Goal: Information Seeking & Learning: Find specific fact

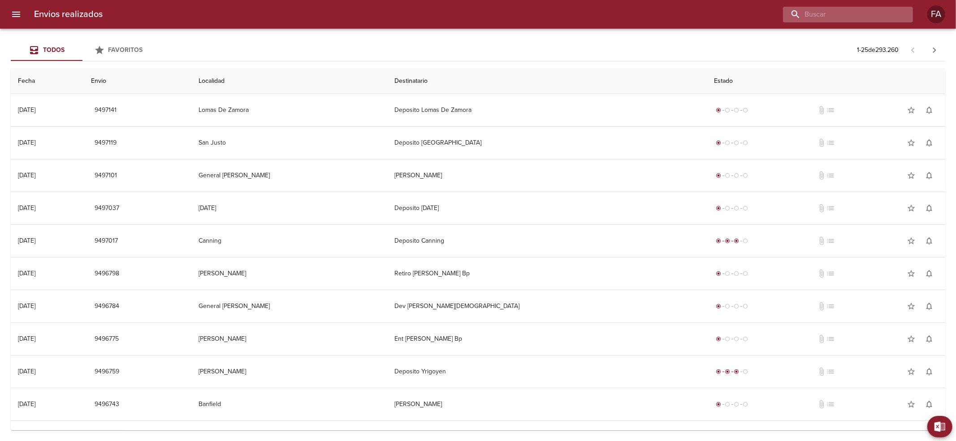
drag, startPoint x: 841, startPoint y: 11, endPoint x: 856, endPoint y: 11, distance: 14.8
click at [856, 11] on input "buscar" at bounding box center [840, 15] width 115 height 16
paste input "[PERSON_NAME]"
type input "[PERSON_NAME]"
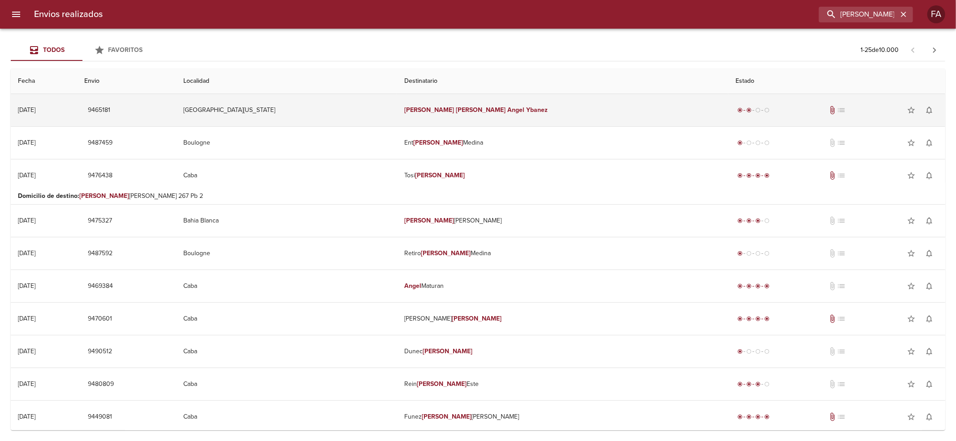
click at [546, 110] on td "[PERSON_NAME]" at bounding box center [562, 110] width 331 height 32
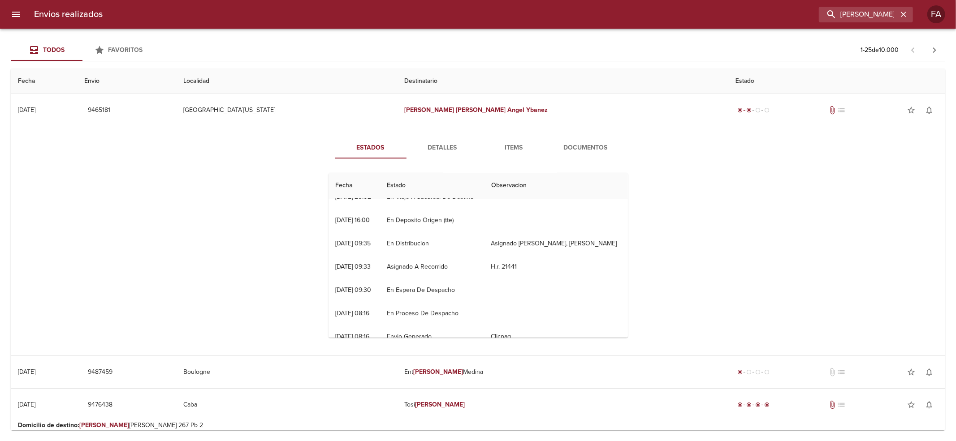
scroll to position [70, 0]
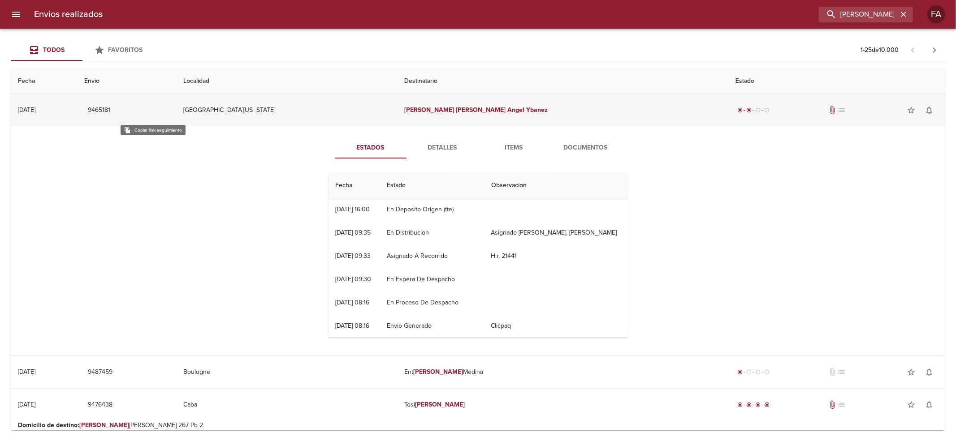
click at [157, 101] on td "9465181" at bounding box center [126, 110] width 99 height 32
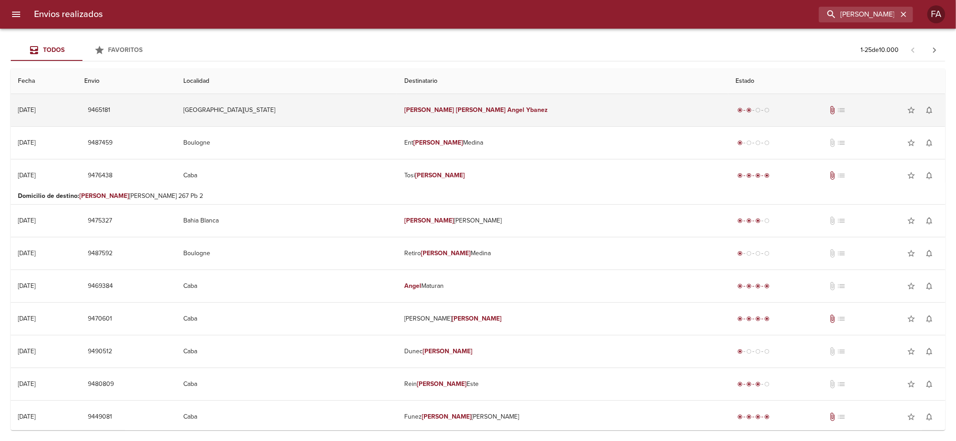
click at [110, 108] on span "9465181" at bounding box center [99, 110] width 22 height 11
click at [176, 103] on td "9465181" at bounding box center [126, 110] width 99 height 32
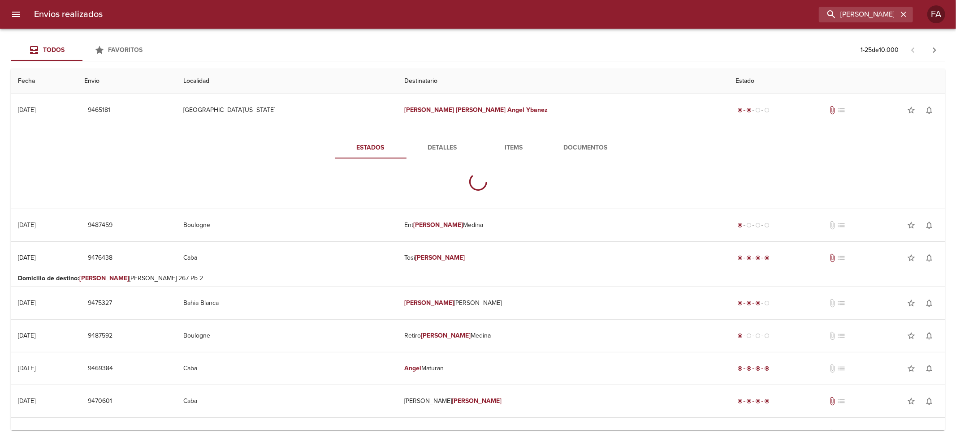
click at [451, 140] on button "Detalles" at bounding box center [442, 148] width 72 height 22
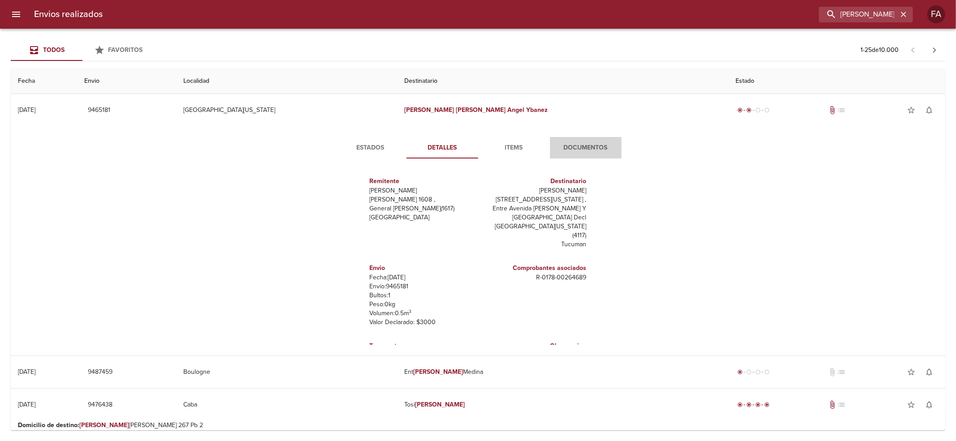
click at [550, 154] on button "Documentos" at bounding box center [586, 148] width 72 height 22
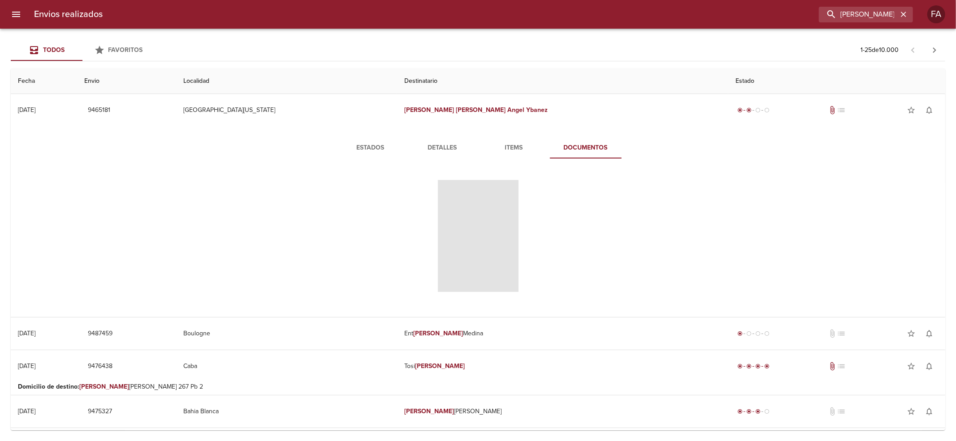
click at [440, 155] on button "Detalles" at bounding box center [442, 148] width 72 height 22
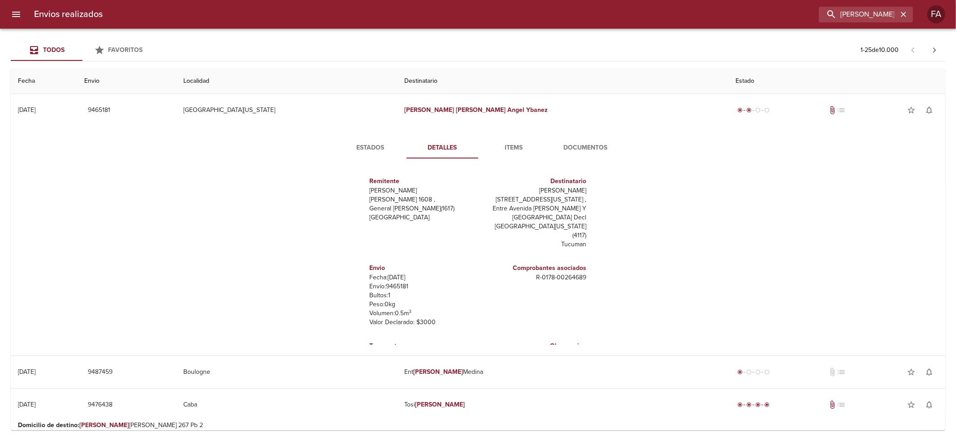
scroll to position [22, 0]
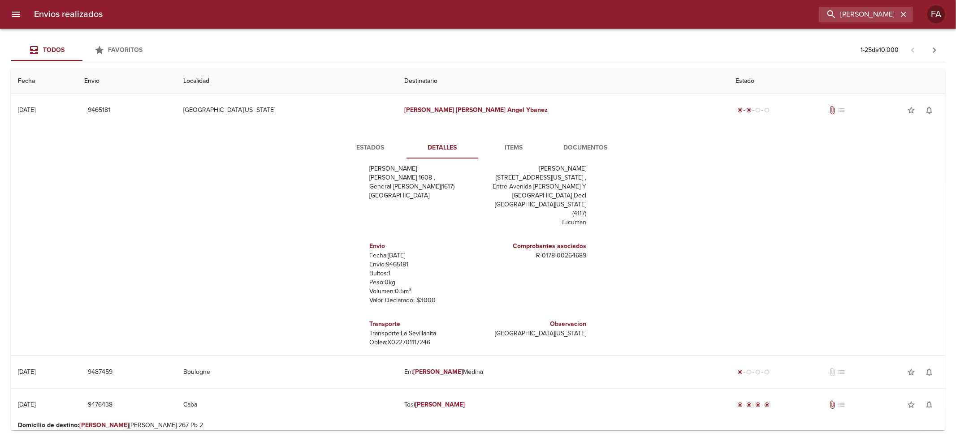
click at [370, 319] on h6 "Transporte" at bounding box center [422, 324] width 105 height 10
drag, startPoint x: 367, startPoint y: 316, endPoint x: 398, endPoint y: 332, distance: 34.7
click at [398, 332] on div "Transporte Transporte: La Sevillanita Oblea: X022701117246" at bounding box center [422, 333] width 105 height 35
copy div "Transporte Transporte: La Sevillanita Oblea: X022701117246"
